Goal: Find specific page/section: Find specific page/section

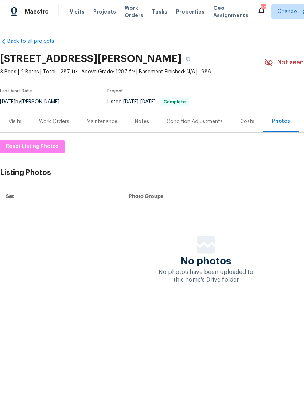
click at [134, 15] on span "Work Orders" at bounding box center [134, 11] width 19 height 15
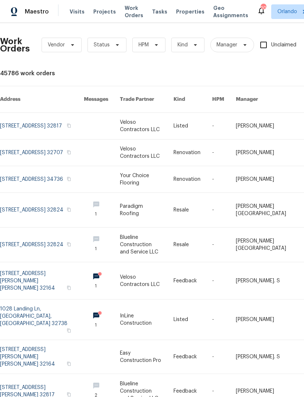
click at [180, 11] on span "Properties" at bounding box center [190, 11] width 28 height 7
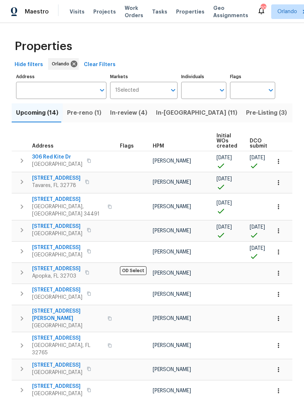
click at [79, 88] on input "Address" at bounding box center [56, 90] width 80 height 17
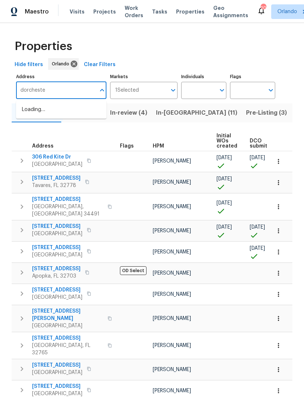
type input "dorchester"
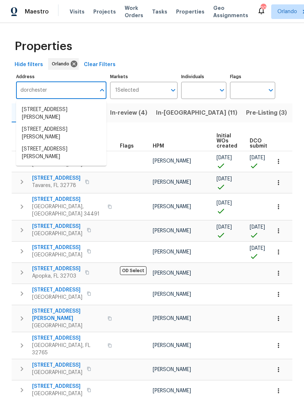
click at [29, 132] on li "3201 S Dorchester Dr Deltona FL 32738" at bounding box center [61, 133] width 90 height 20
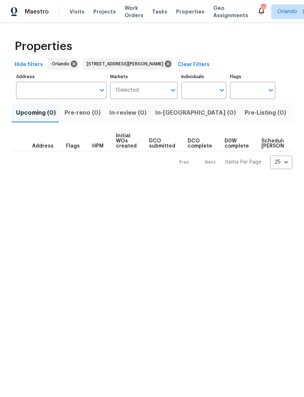
type input "3201 S Dorchester Dr Deltona FL 32738"
click at [295, 112] on span "Listed (0)" at bounding box center [309, 113] width 28 height 10
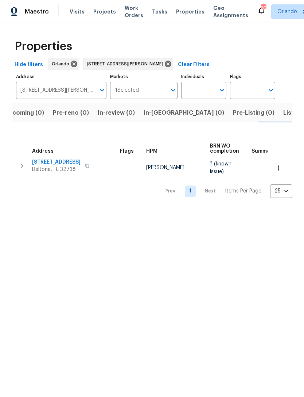
scroll to position [0, 12]
click at [46, 163] on span "3201 S Dorchester Dr" at bounding box center [56, 161] width 49 height 7
click at [278, 169] on icon "button" at bounding box center [278, 167] width 7 height 7
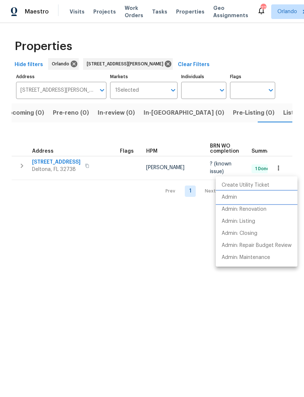
click at [235, 197] on p "Admin" at bounding box center [229, 197] width 15 height 8
